Goal: Transaction & Acquisition: Book appointment/travel/reservation

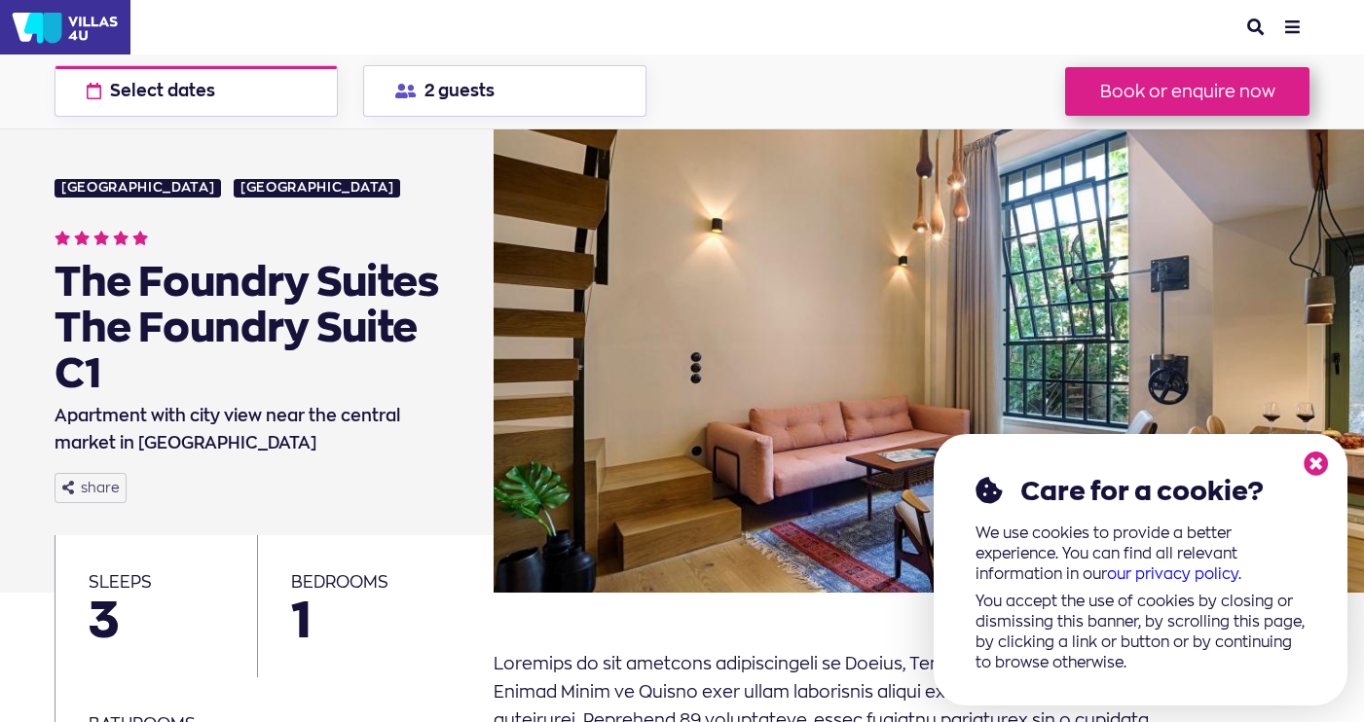
click at [1315, 465] on icon at bounding box center [1316, 464] width 25 height 25
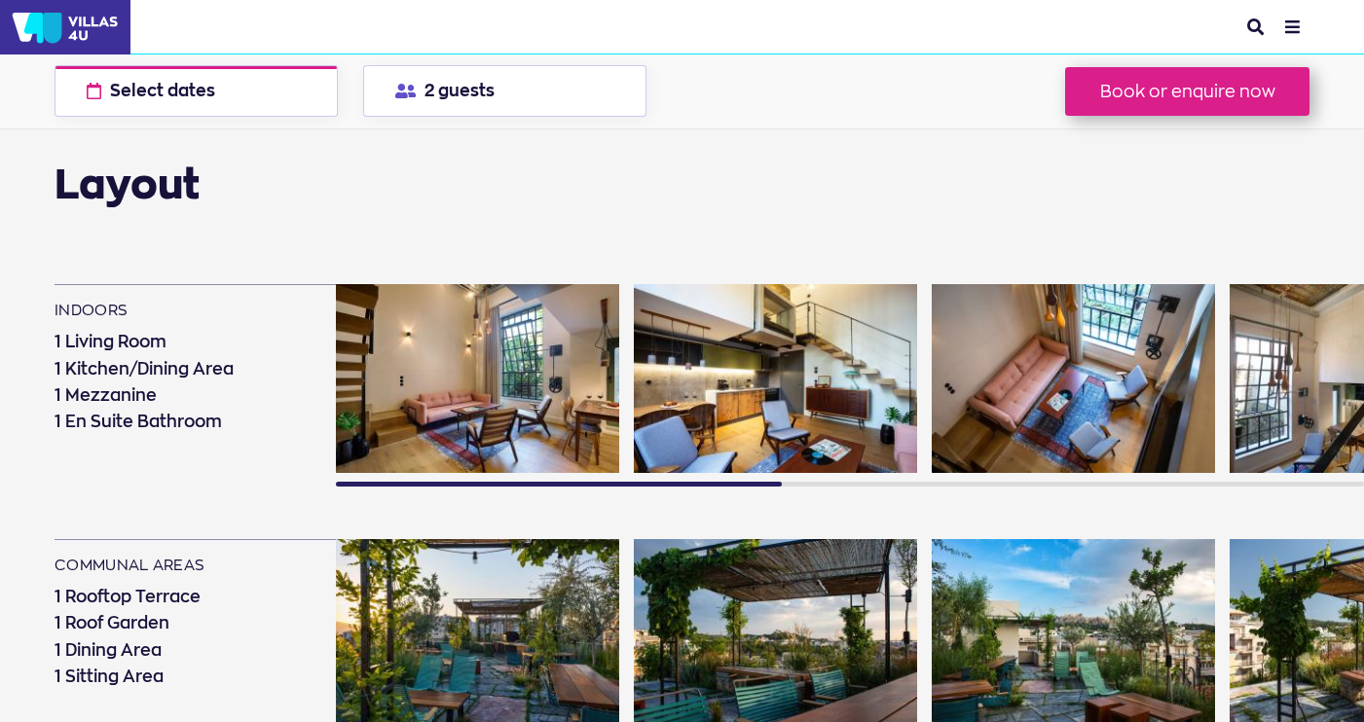
scroll to position [1000, 0]
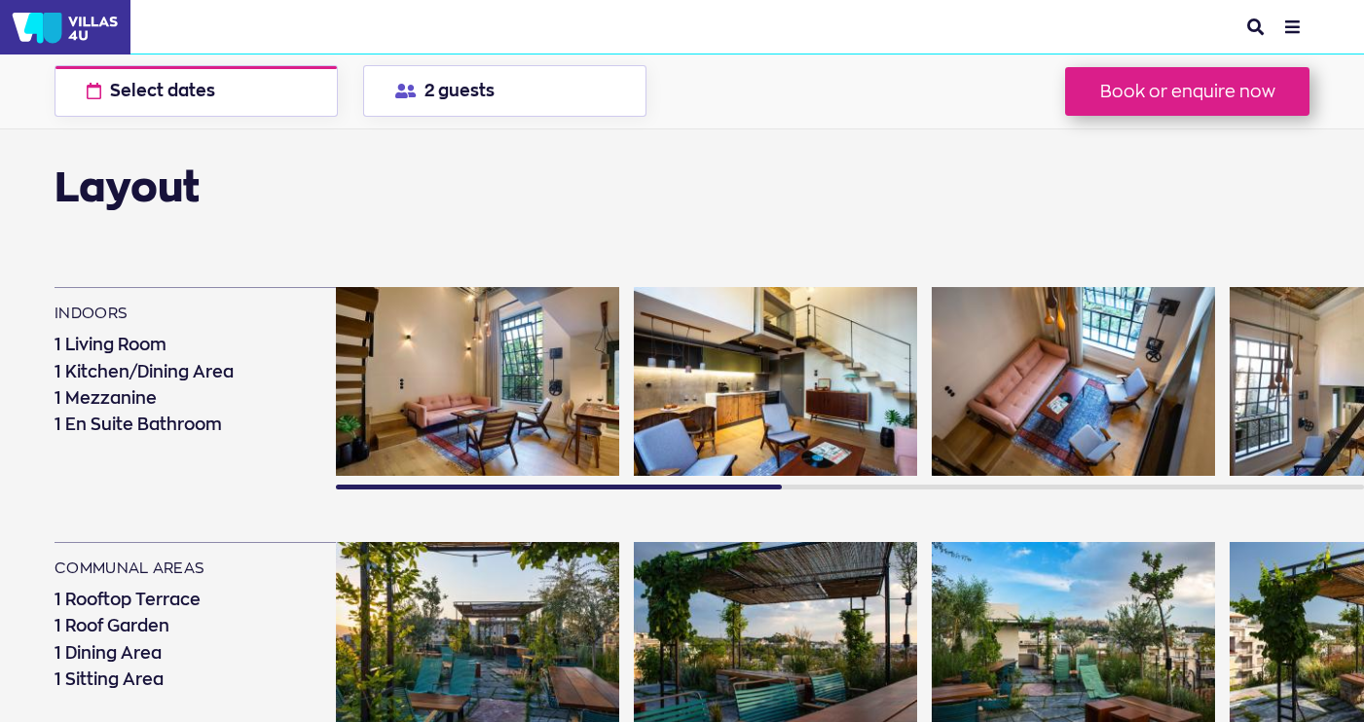
click at [1318, 386] on img at bounding box center [1371, 381] width 283 height 189
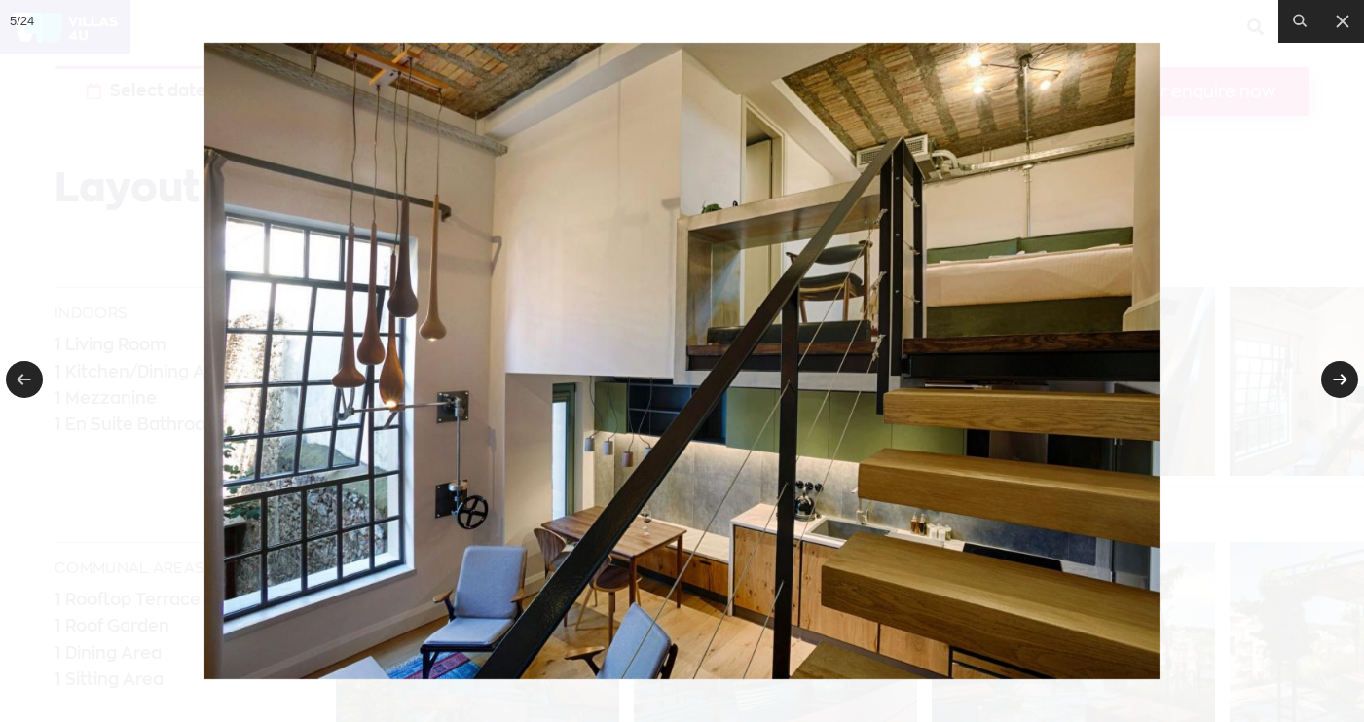
click at [1339, 370] on link at bounding box center [1339, 379] width 37 height 37
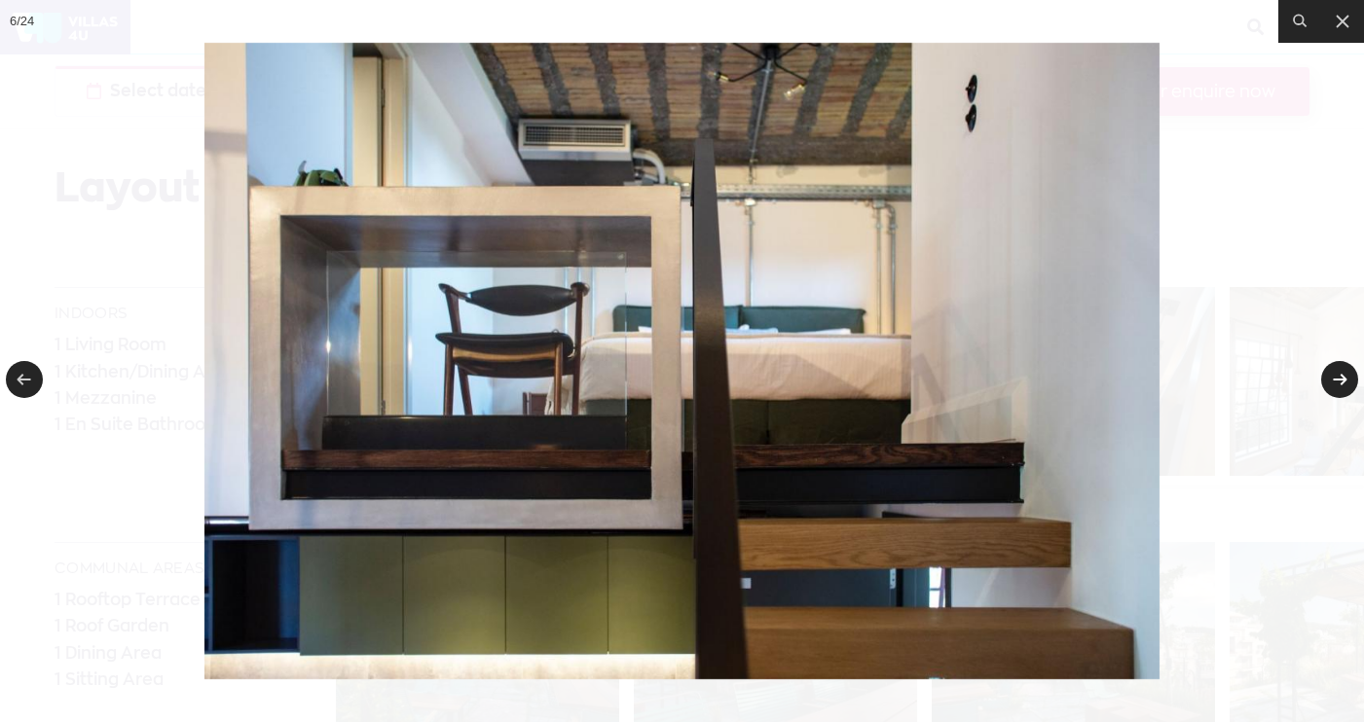
click at [1339, 370] on link at bounding box center [1339, 379] width 37 height 37
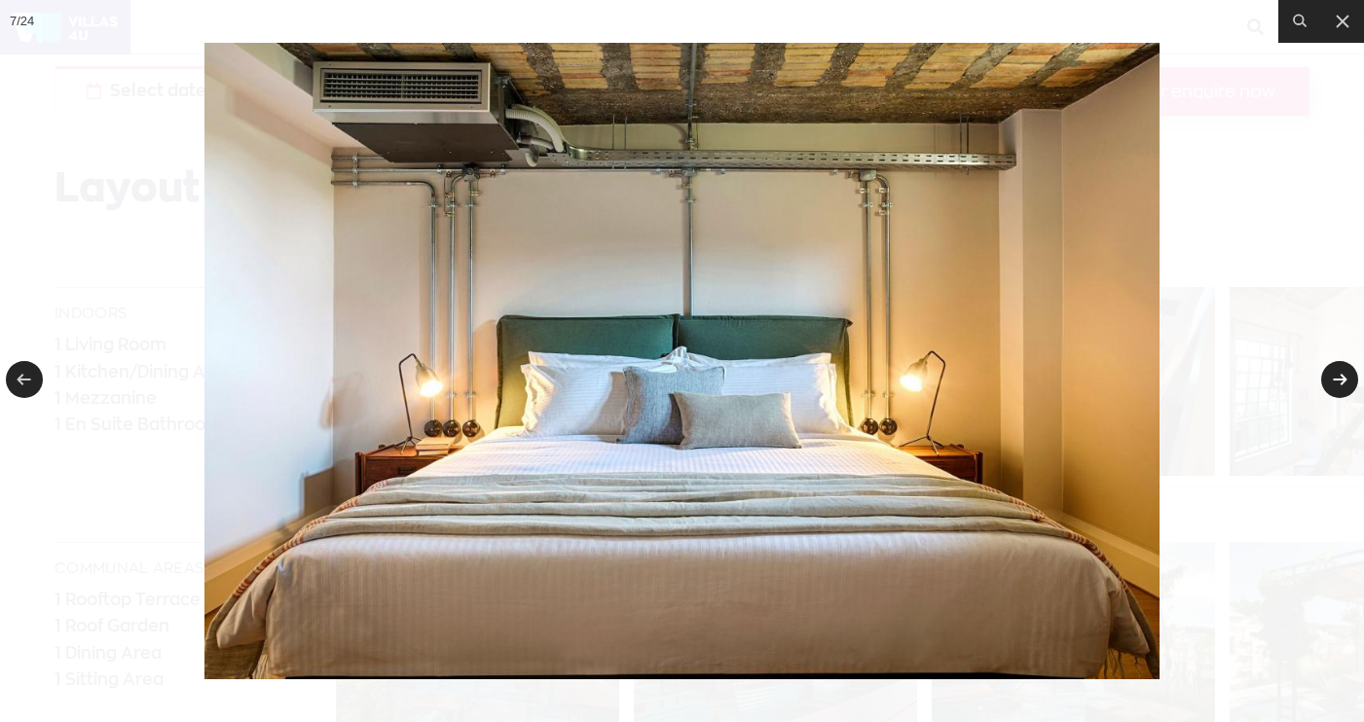
click at [1338, 370] on link at bounding box center [1339, 379] width 37 height 37
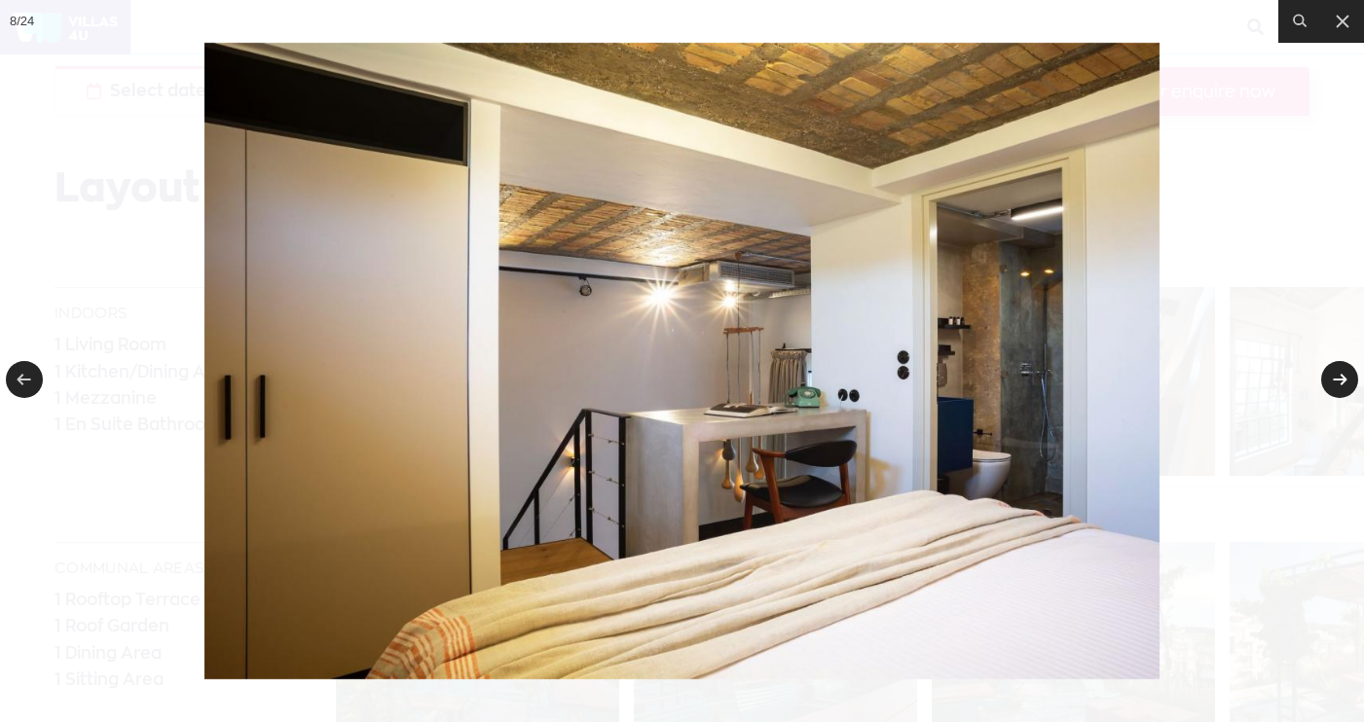
click at [1338, 369] on link at bounding box center [1339, 379] width 37 height 37
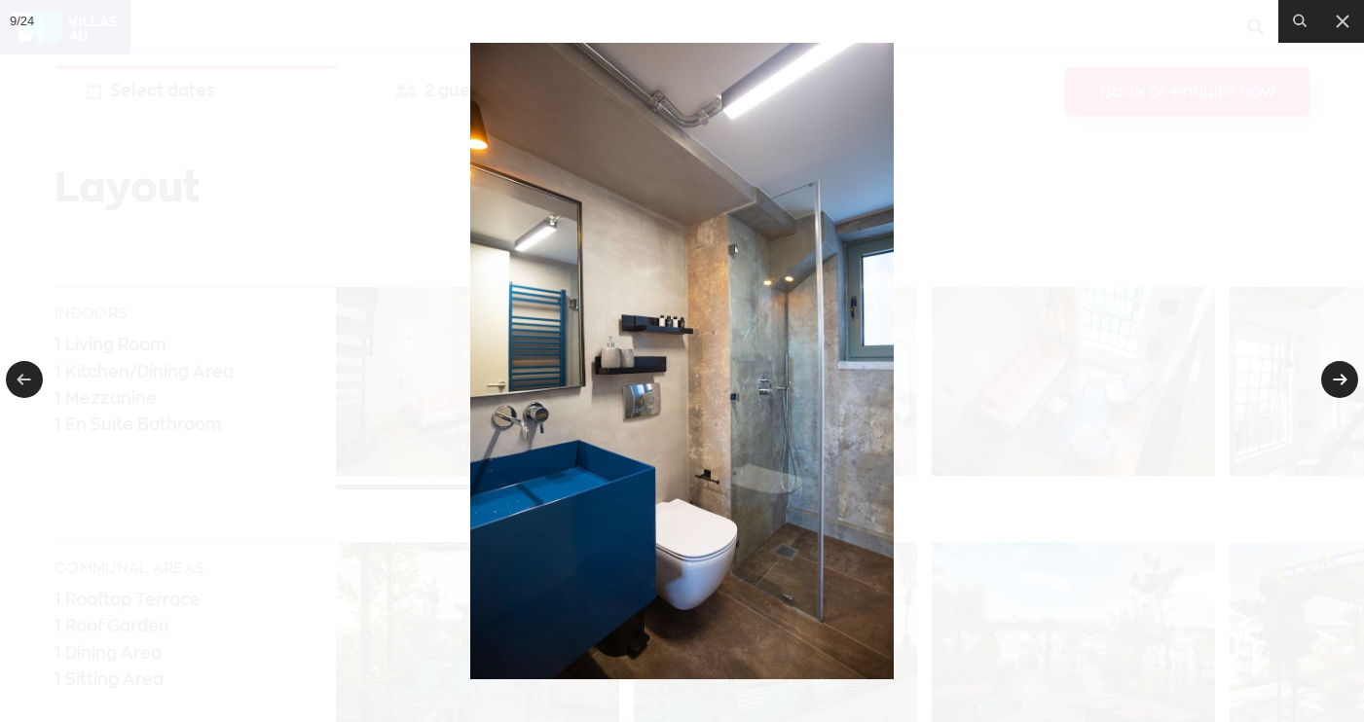
click at [1338, 369] on link at bounding box center [1339, 379] width 37 height 37
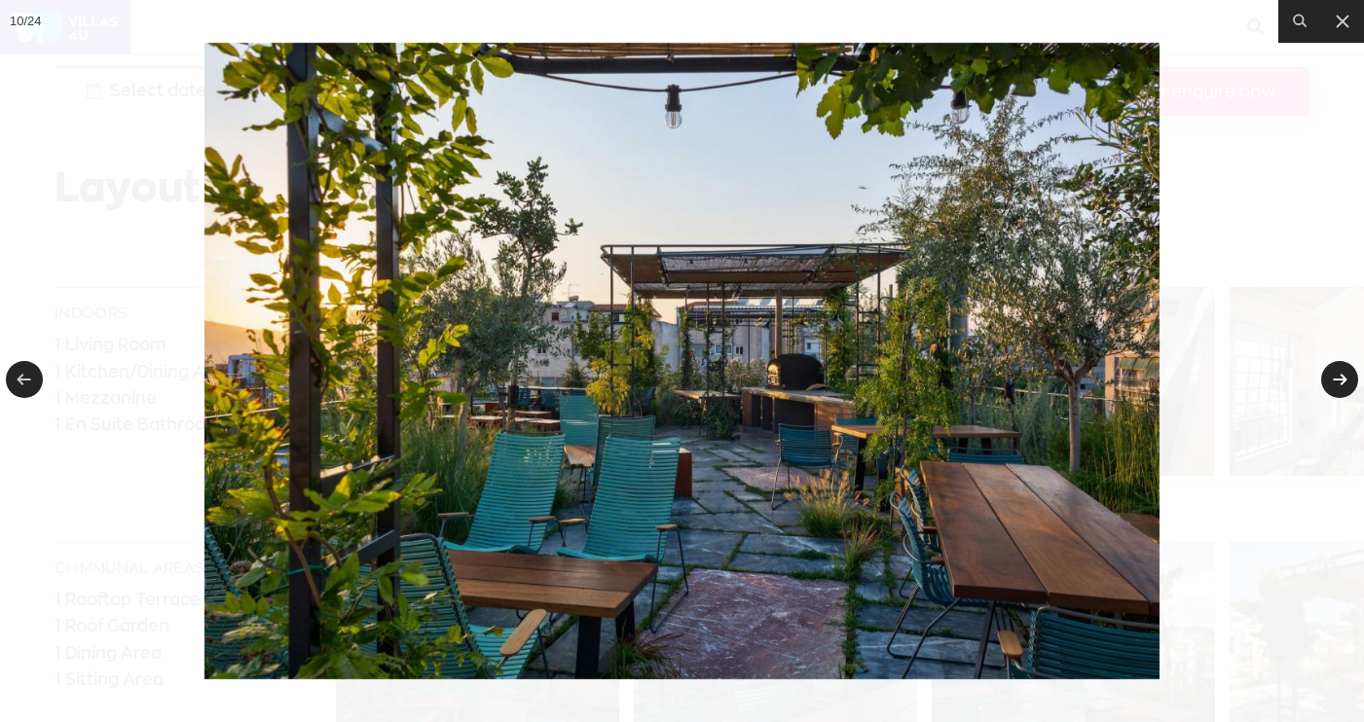
click at [1338, 369] on link at bounding box center [1339, 379] width 37 height 37
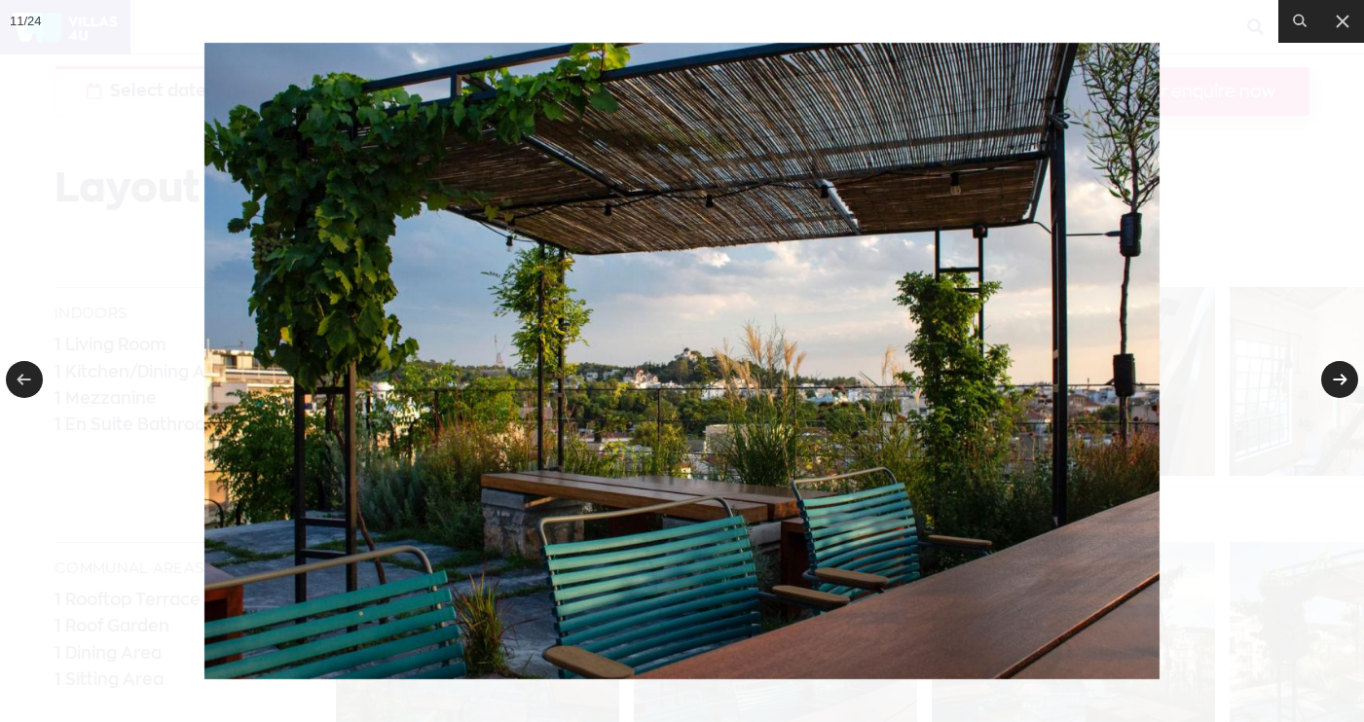
click at [1338, 369] on link at bounding box center [1339, 379] width 37 height 37
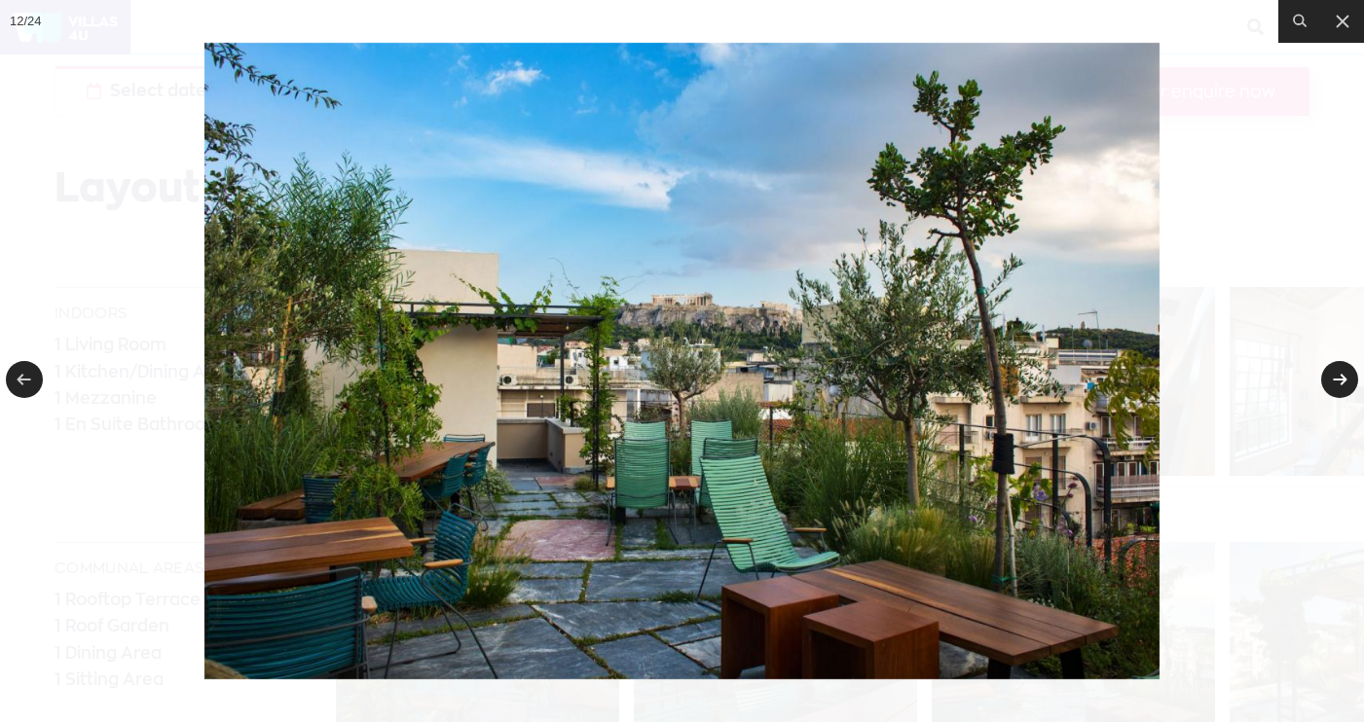
click at [1338, 369] on link at bounding box center [1339, 379] width 37 height 37
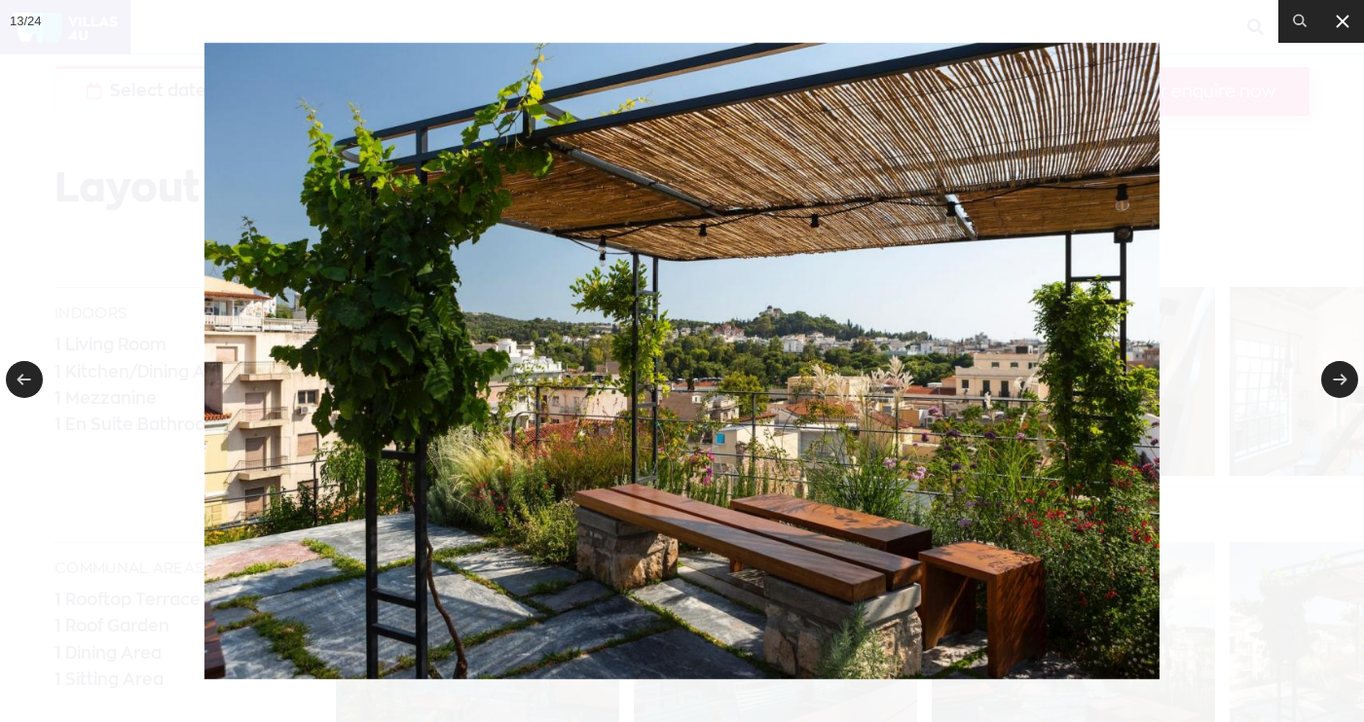
click at [1344, 21] on icon at bounding box center [1343, 22] width 12 height 12
